Goal: Information Seeking & Learning: Learn about a topic

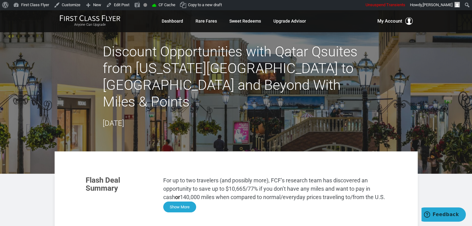
click at [185, 202] on button "Show More" at bounding box center [179, 207] width 33 height 11
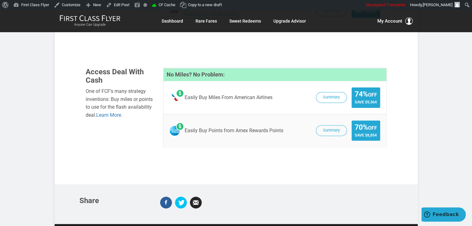
scroll to position [933, 0]
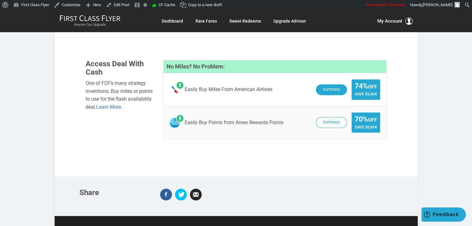
click at [325, 84] on button "Summary" at bounding box center [331, 89] width 31 height 11
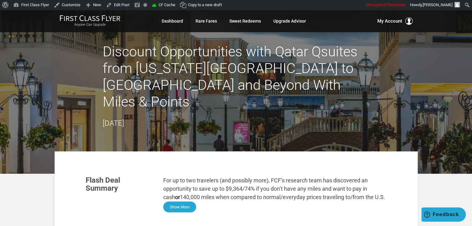
click at [172, 202] on button "Show More" at bounding box center [179, 207] width 33 height 11
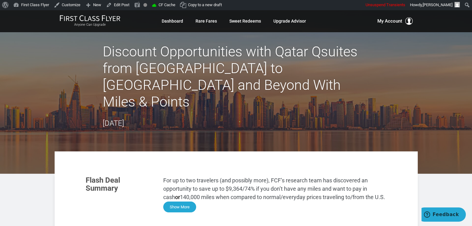
click at [180, 202] on button "Show More" at bounding box center [179, 207] width 33 height 11
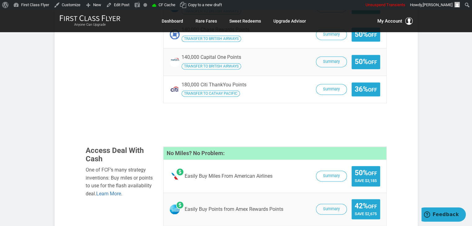
scroll to position [844, 0]
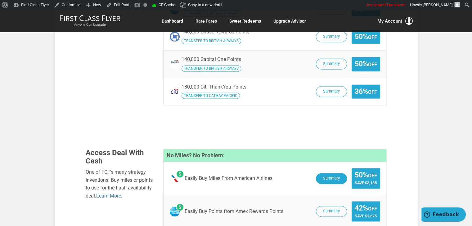
click at [321, 173] on button "Summary" at bounding box center [331, 178] width 31 height 11
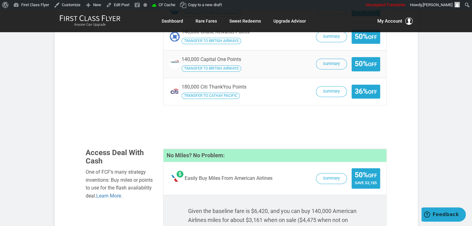
scroll to position [886, 0]
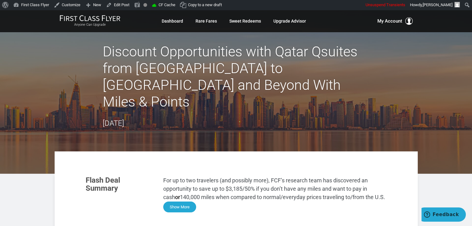
click at [172, 202] on button "Show More" at bounding box center [179, 207] width 33 height 11
